Goal: Task Accomplishment & Management: Manage account settings

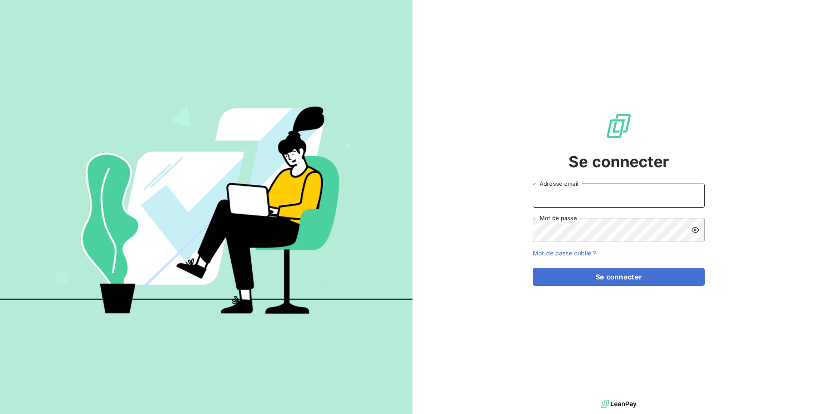
click at [573, 193] on input "Adresse email" at bounding box center [619, 195] width 172 height 24
paste input "bapfrance"
type input "admin@bapfrance"
click at [533, 268] on button "Se connecter" at bounding box center [619, 277] width 172 height 18
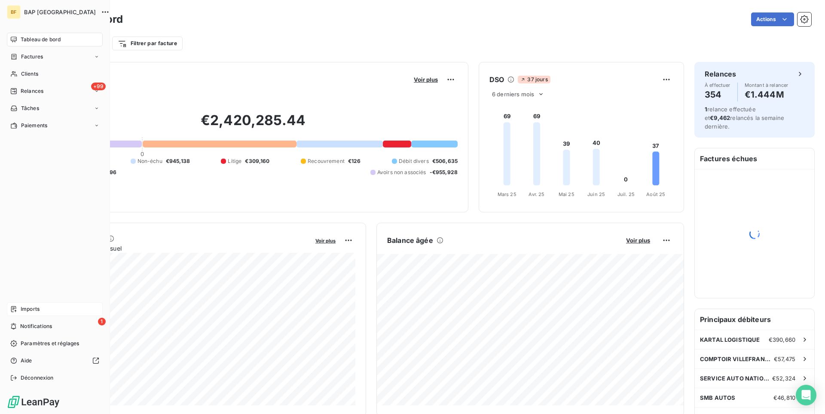
click at [35, 310] on span "Imports" at bounding box center [30, 309] width 19 height 8
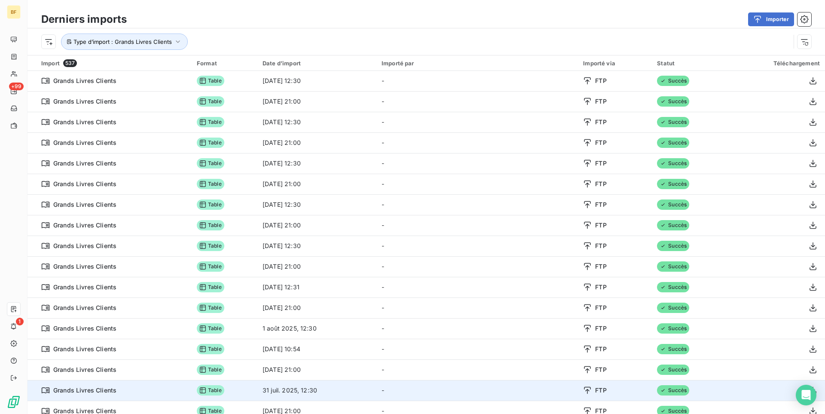
scroll to position [552, 0]
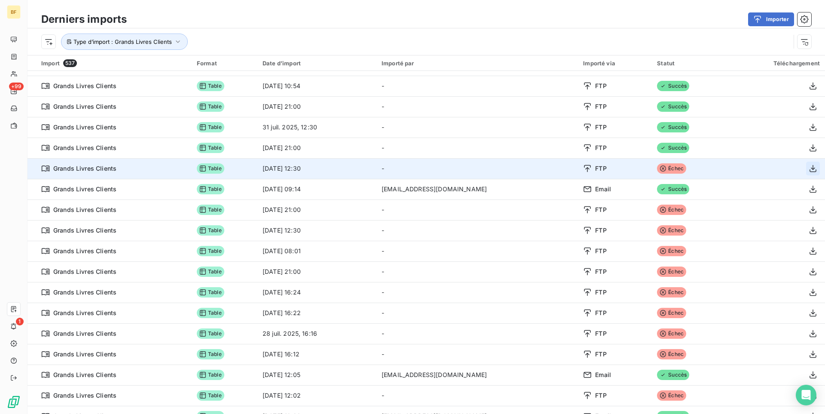
click at [816, 169] on icon "button" at bounding box center [813, 168] width 9 height 9
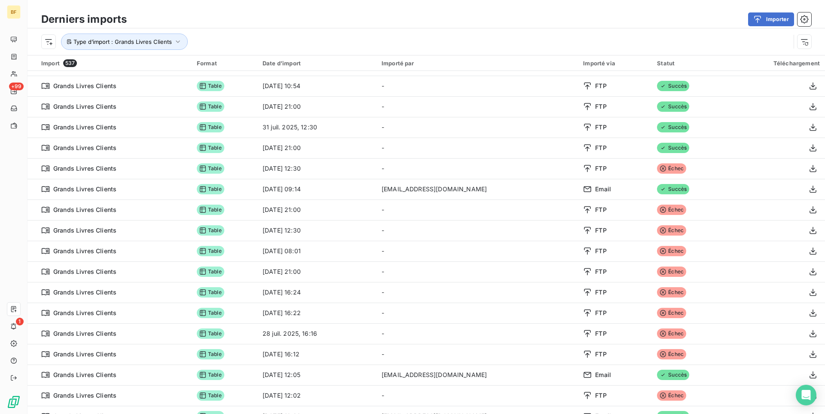
scroll to position [70, 0]
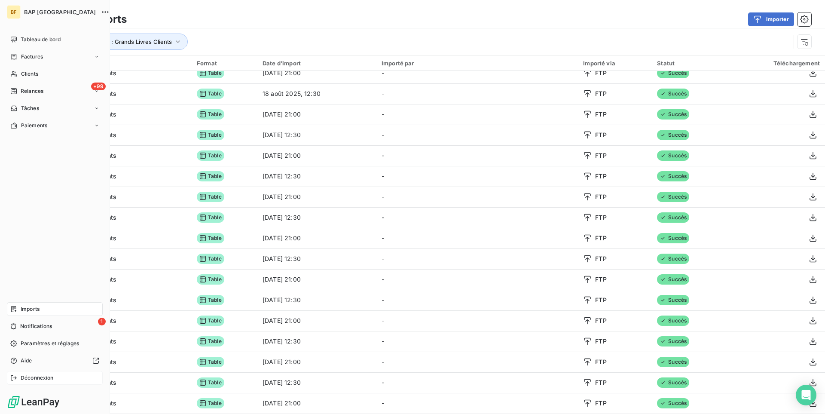
click at [44, 378] on span "Déconnexion" at bounding box center [37, 378] width 33 height 8
